Goal: Transaction & Acquisition: Purchase product/service

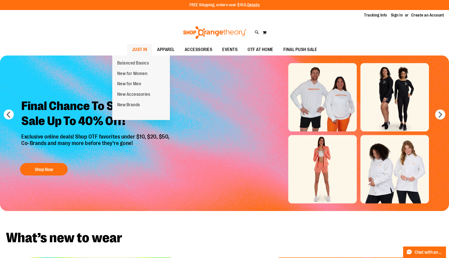
type input "**********"
click at [132, 51] on span "JUST IN" at bounding box center [139, 49] width 15 height 11
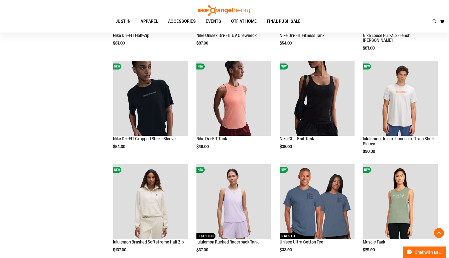
scroll to position [389, 0]
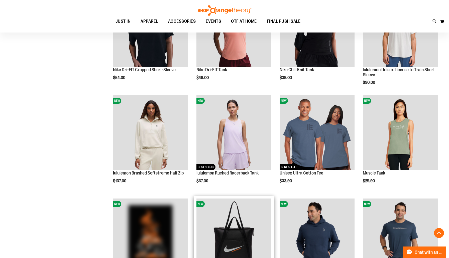
scroll to position [56, 0]
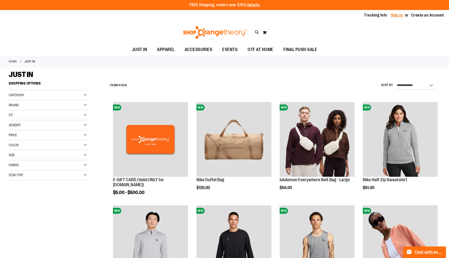
type input "**********"
click at [392, 16] on link "Sign In" at bounding box center [397, 16] width 12 height 6
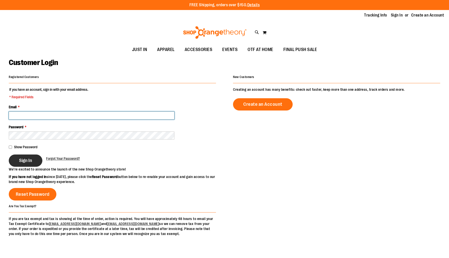
type input "**********"
click at [29, 160] on span "Sign In" at bounding box center [25, 161] width 13 height 6
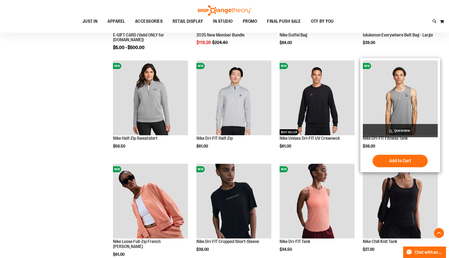
scroll to position [378, 0]
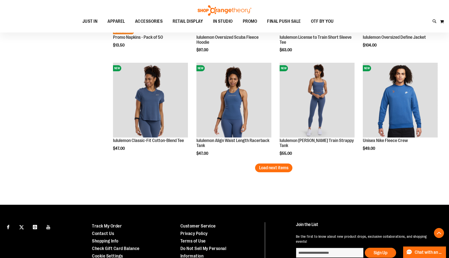
scroll to position [912, 0]
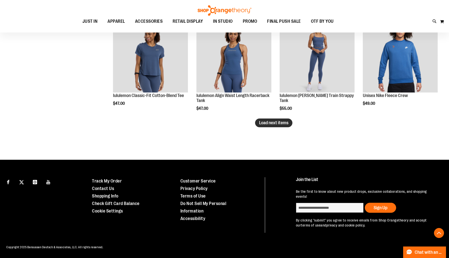
type input "**********"
click at [262, 125] on span "Load next items" at bounding box center [273, 122] width 29 height 5
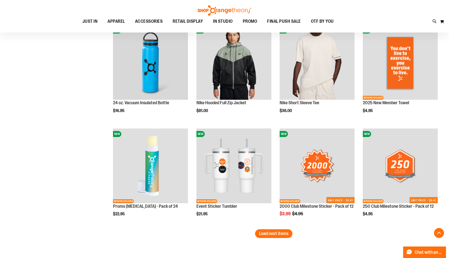
scroll to position [1202, 0]
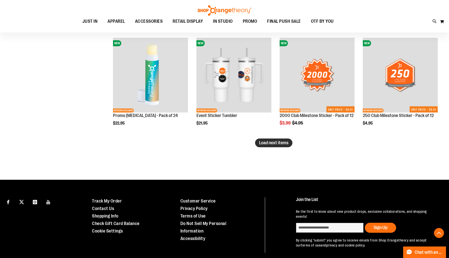
click at [273, 139] on button "Load next items" at bounding box center [273, 143] width 37 height 9
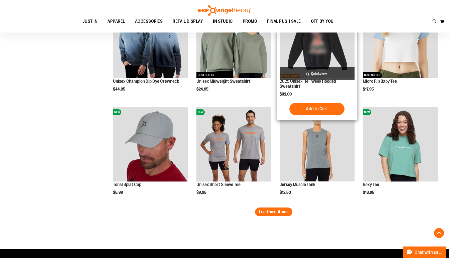
scroll to position [1443, 0]
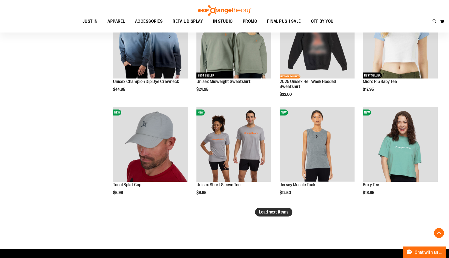
click at [274, 212] on span "Load next items" at bounding box center [273, 212] width 29 height 5
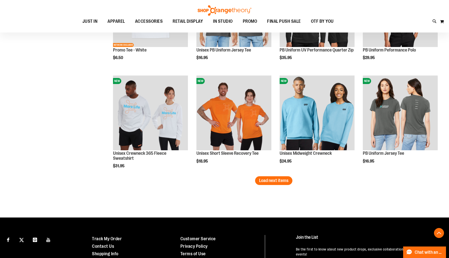
scroll to position [1801, 0]
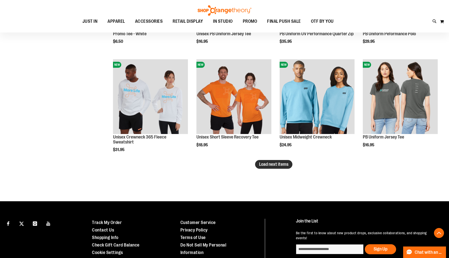
click at [274, 163] on span "Load next items" at bounding box center [273, 164] width 29 height 5
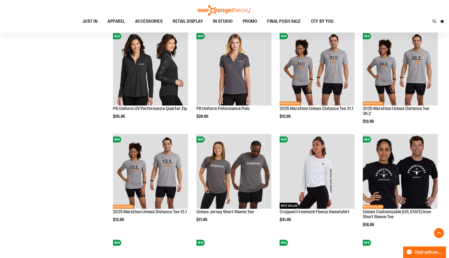
scroll to position [1977, 0]
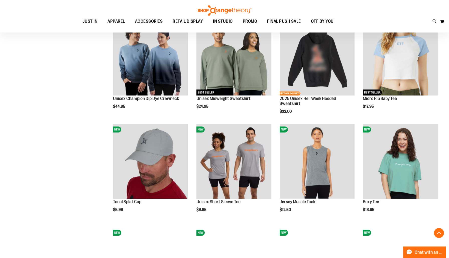
scroll to position [1372, 0]
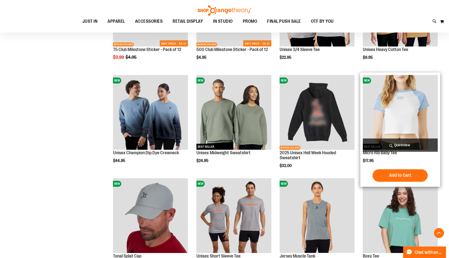
click at [383, 100] on img "product" at bounding box center [400, 112] width 75 height 75
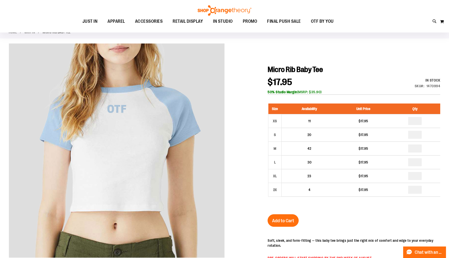
scroll to position [29, 0]
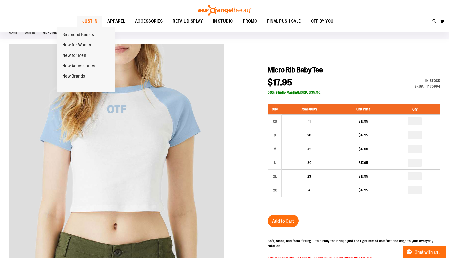
type input "**********"
click at [82, 20] on span "JUST IN" at bounding box center [89, 21] width 15 height 11
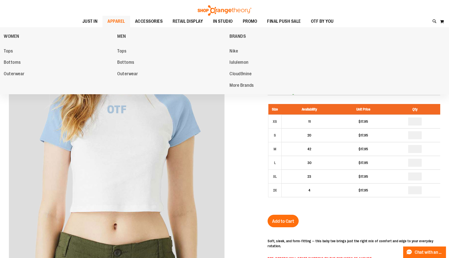
click at [107, 21] on span "APPAREL" at bounding box center [116, 21] width 18 height 11
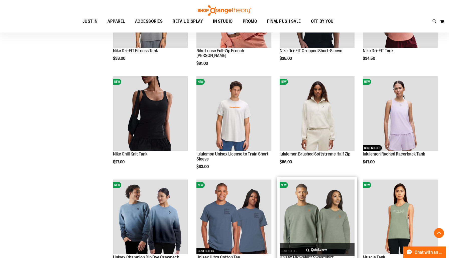
scroll to position [178, 0]
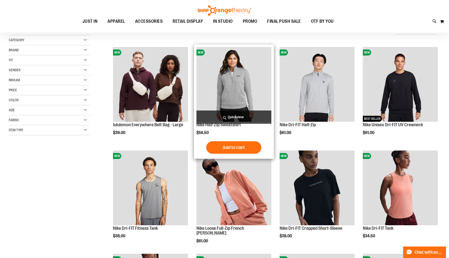
scroll to position [58, 0]
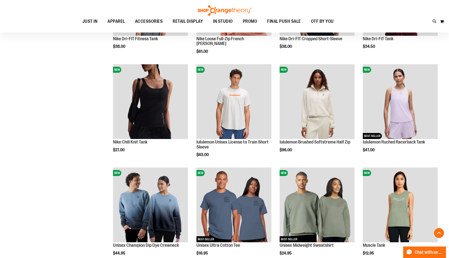
scroll to position [422, 0]
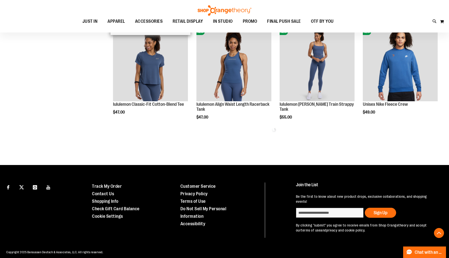
scroll to position [598, 0]
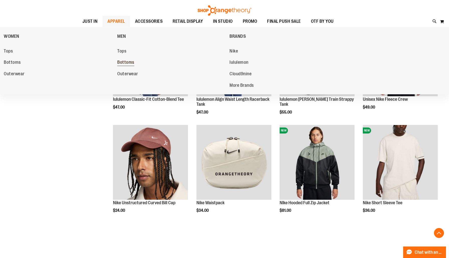
type input "**********"
click at [123, 63] on span "Bottoms" at bounding box center [125, 63] width 17 height 6
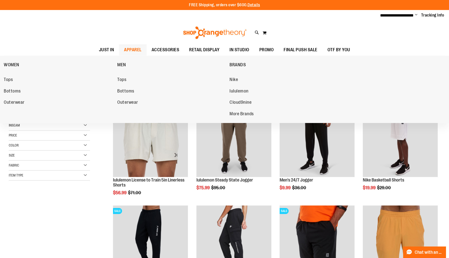
type input "**********"
click at [124, 49] on span "APPAREL" at bounding box center [133, 49] width 18 height 11
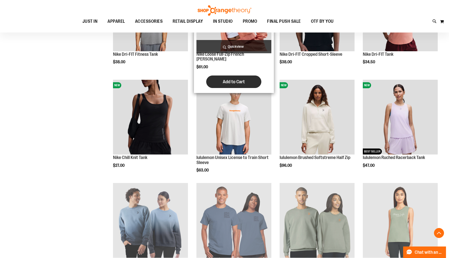
scroll to position [308, 0]
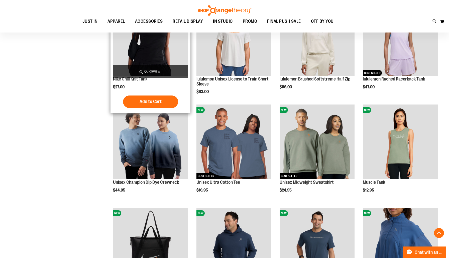
type input "**********"
click at [158, 45] on img "product" at bounding box center [150, 38] width 75 height 75
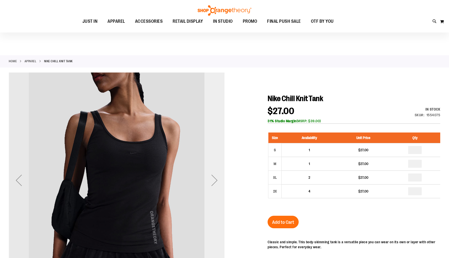
scroll to position [21, 0]
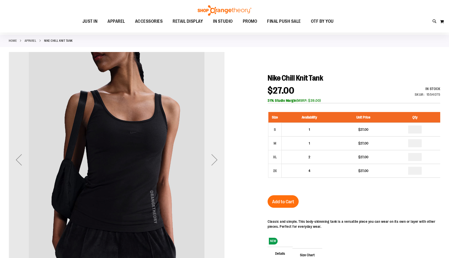
type input "**********"
click at [213, 157] on div "Next" at bounding box center [214, 160] width 20 height 20
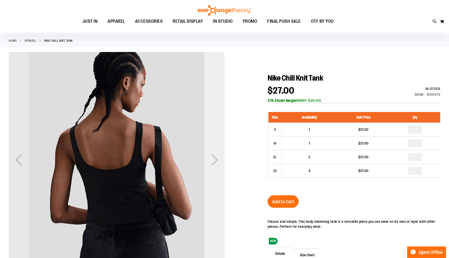
click at [213, 159] on div "Next" at bounding box center [214, 160] width 20 height 20
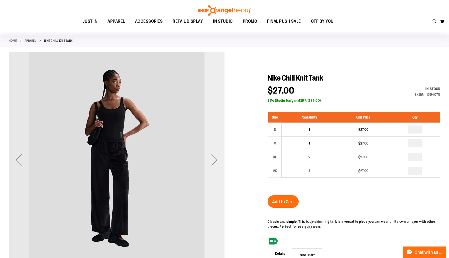
click at [213, 159] on div "Next" at bounding box center [214, 160] width 20 height 20
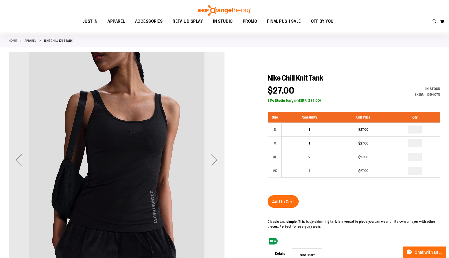
click at [213, 159] on div "Next" at bounding box center [214, 160] width 20 height 20
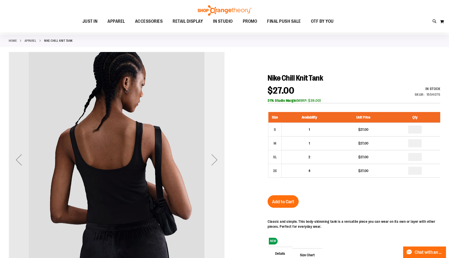
click at [213, 159] on div "Next" at bounding box center [214, 160] width 20 height 20
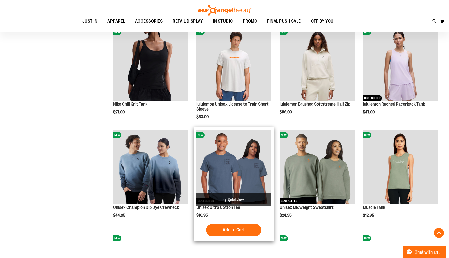
scroll to position [452, 0]
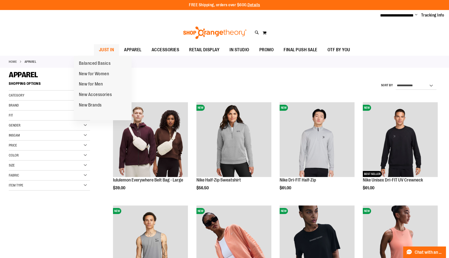
type input "**********"
click at [99, 51] on span "JUST IN" at bounding box center [106, 49] width 15 height 11
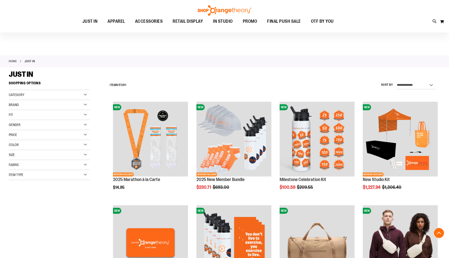
scroll to position [116, 0]
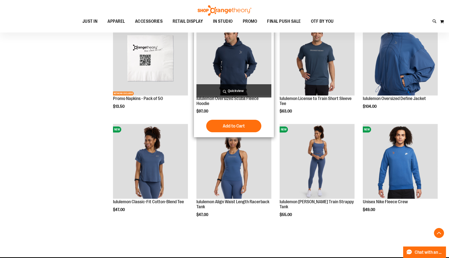
scroll to position [863, 0]
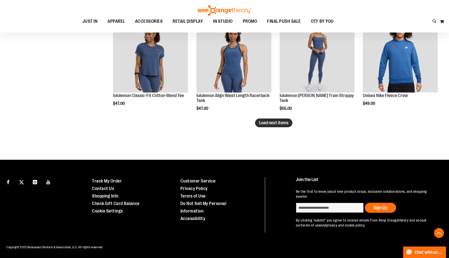
type input "**********"
click at [288, 122] on span "Load next items" at bounding box center [273, 122] width 29 height 5
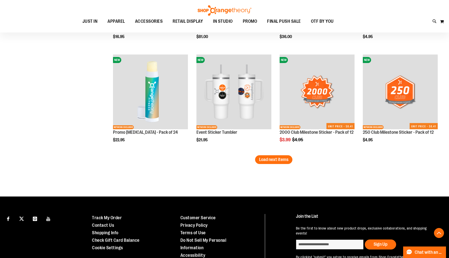
scroll to position [1222, 0]
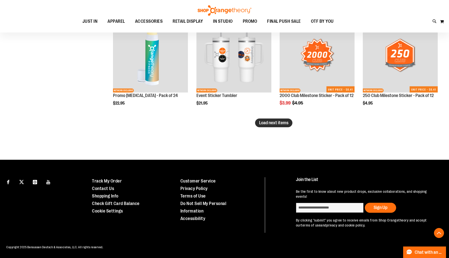
click at [276, 125] on span "Load next items" at bounding box center [273, 122] width 29 height 5
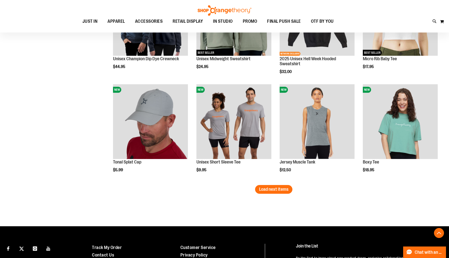
scroll to position [1466, 0]
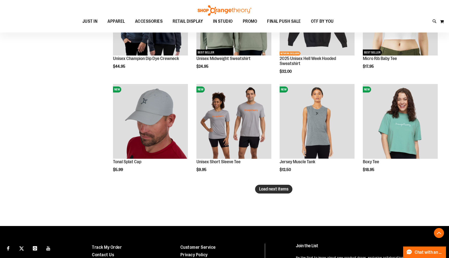
click at [281, 189] on span "Load next items" at bounding box center [273, 189] width 29 height 5
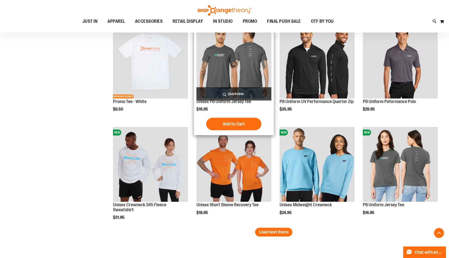
scroll to position [1733, 0]
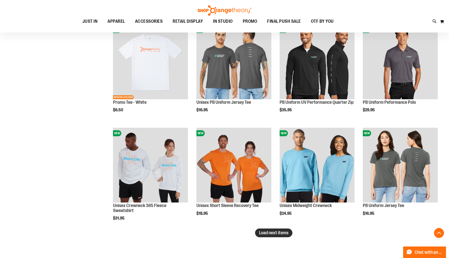
click at [282, 234] on span "Load next items" at bounding box center [273, 233] width 29 height 5
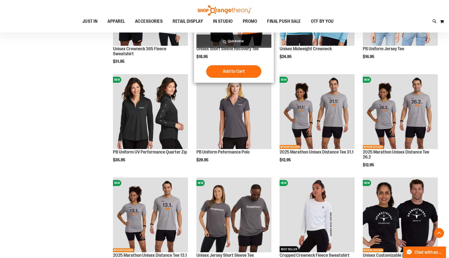
scroll to position [2090, 0]
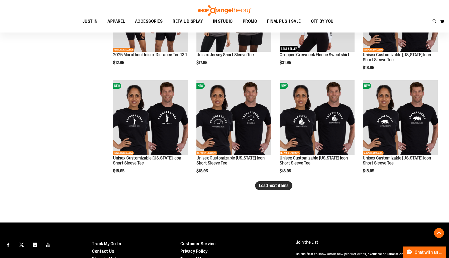
click at [267, 187] on span "Load next items" at bounding box center [273, 185] width 29 height 5
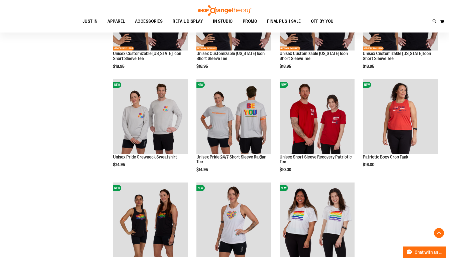
scroll to position [2316, 0]
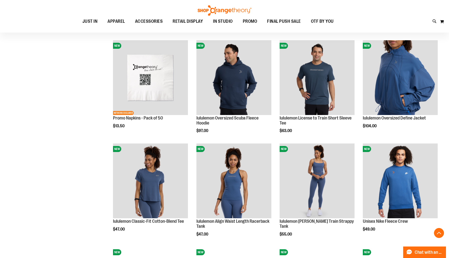
scroll to position [543, 0]
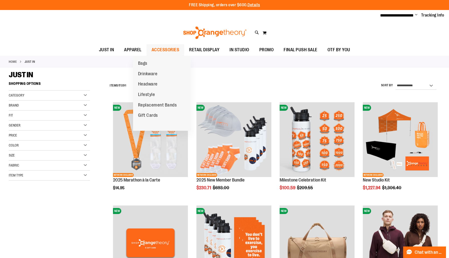
click at [156, 47] on span "ACCESSORIES" at bounding box center [165, 49] width 28 height 11
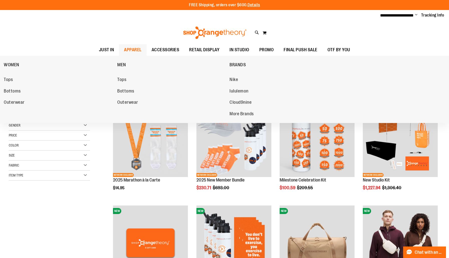
click at [124, 49] on span "APPAREL" at bounding box center [133, 49] width 18 height 11
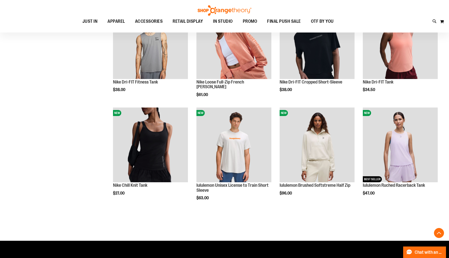
scroll to position [207, 0]
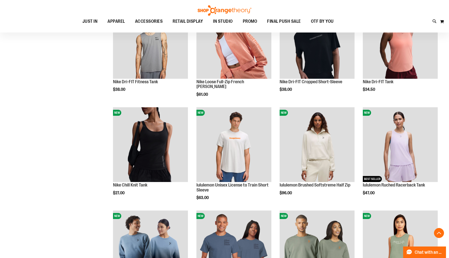
scroll to position [253, 0]
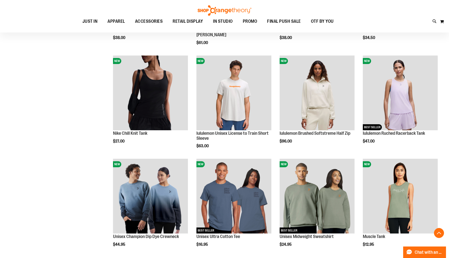
type input "**********"
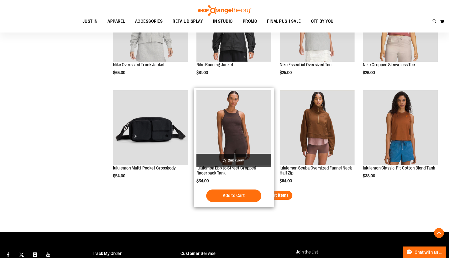
scroll to position [873, 0]
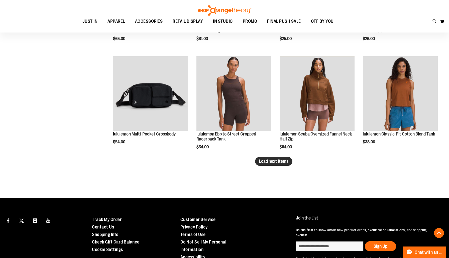
click at [265, 163] on span "Load next items" at bounding box center [273, 161] width 29 height 5
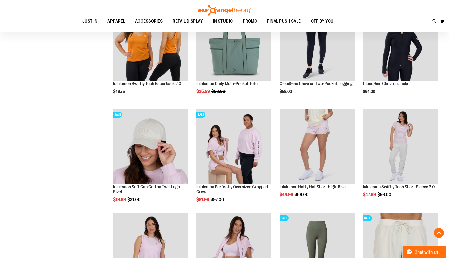
scroll to position [1161, 0]
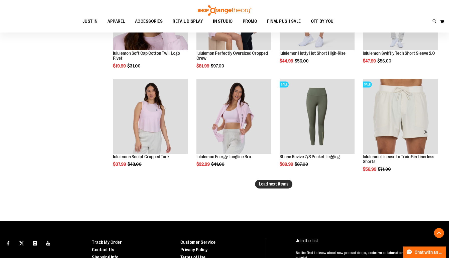
click at [263, 186] on span "Load next items" at bounding box center [273, 184] width 29 height 5
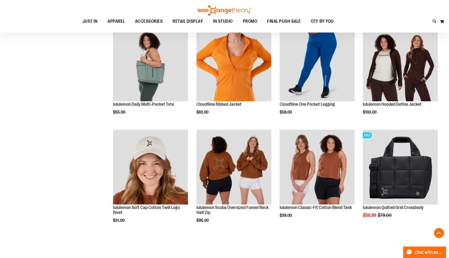
scroll to position [1438, 0]
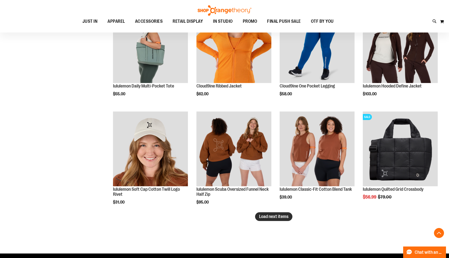
click at [284, 217] on span "Load next items" at bounding box center [273, 216] width 29 height 5
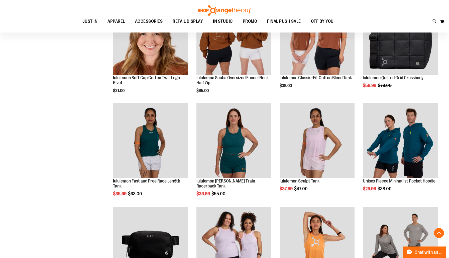
scroll to position [1622, 0]
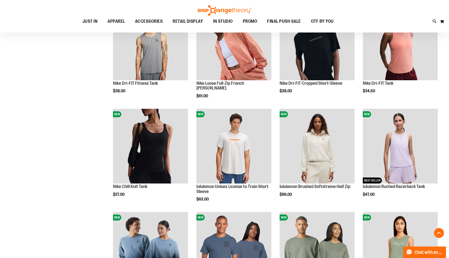
scroll to position [300, 0]
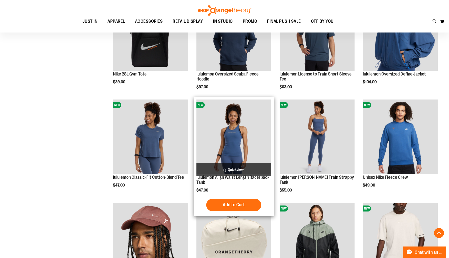
scroll to position [149, 0]
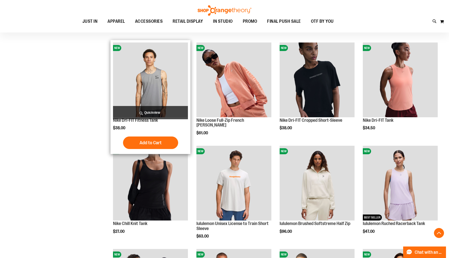
scroll to position [161, 0]
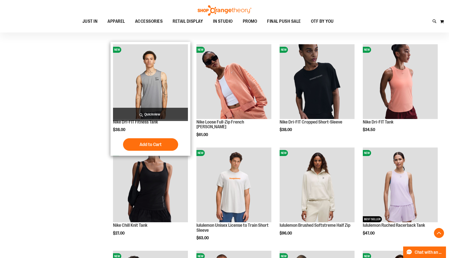
click at [148, 82] on img "product" at bounding box center [150, 81] width 75 height 75
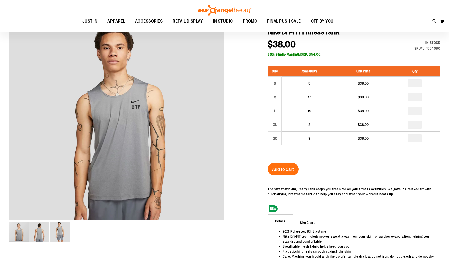
scroll to position [67, 0]
type input "**********"
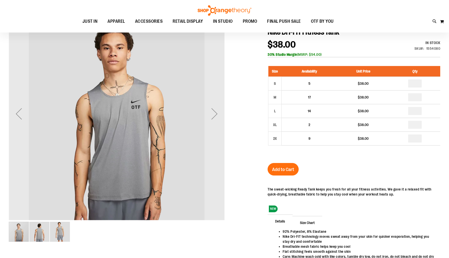
click at [216, 117] on div "Next" at bounding box center [214, 114] width 20 height 20
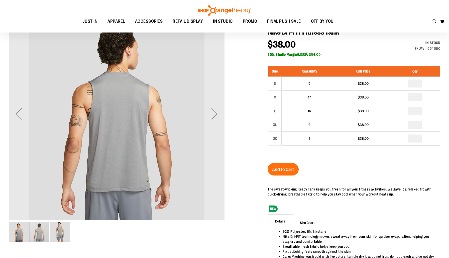
click at [216, 117] on div "Next" at bounding box center [214, 114] width 20 height 20
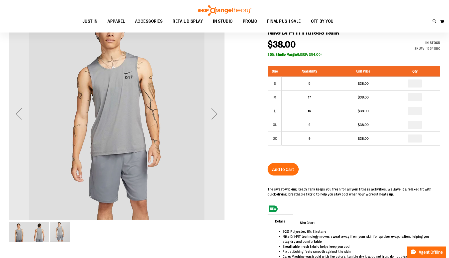
click at [216, 117] on div "Next" at bounding box center [214, 114] width 20 height 20
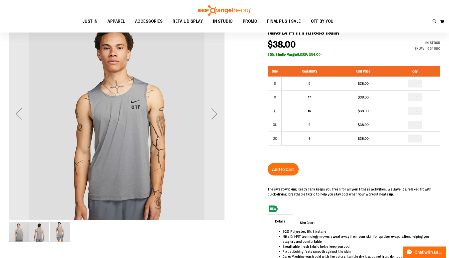
click at [58, 231] on img "image 3 of 3" at bounding box center [60, 232] width 20 height 20
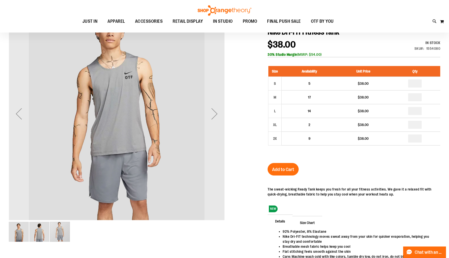
scroll to position [0, 0]
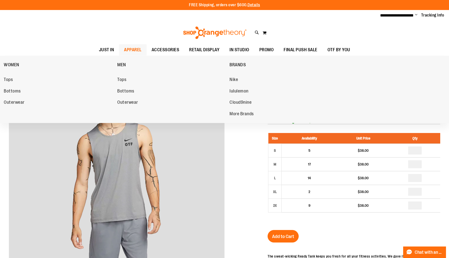
click at [124, 48] on span "APPAREL" at bounding box center [133, 49] width 18 height 11
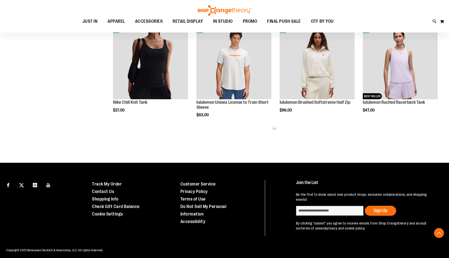
scroll to position [285, 0]
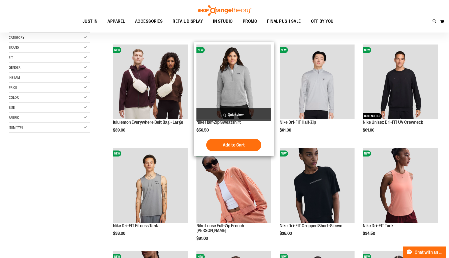
scroll to position [56, 0]
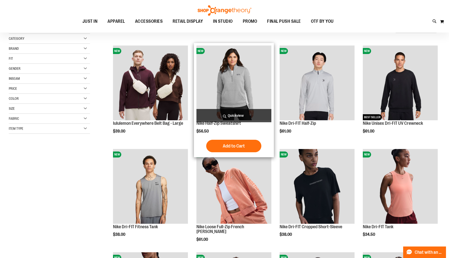
type input "**********"
click at [234, 67] on img "product" at bounding box center [233, 83] width 75 height 75
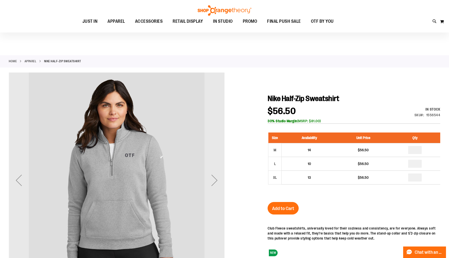
scroll to position [74, 0]
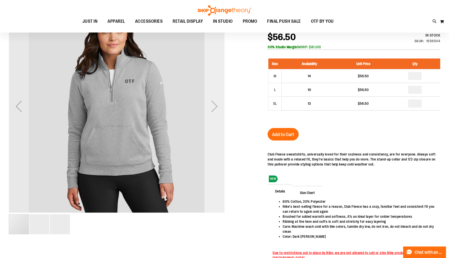
type input "**********"
click at [214, 108] on div "Next" at bounding box center [214, 106] width 20 height 20
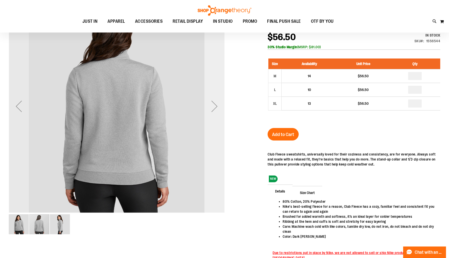
click at [214, 108] on div "Next" at bounding box center [214, 106] width 20 height 20
